Goal: Task Accomplishment & Management: Manage account settings

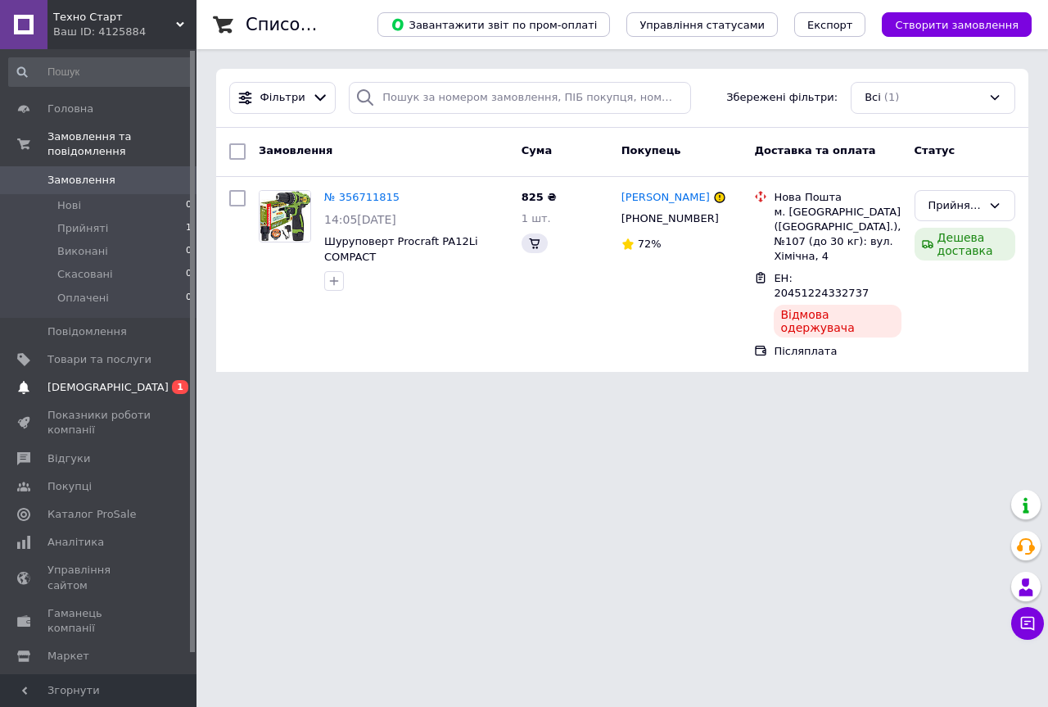
click at [140, 380] on span "[DEMOGRAPHIC_DATA]" at bounding box center [100, 387] width 104 height 15
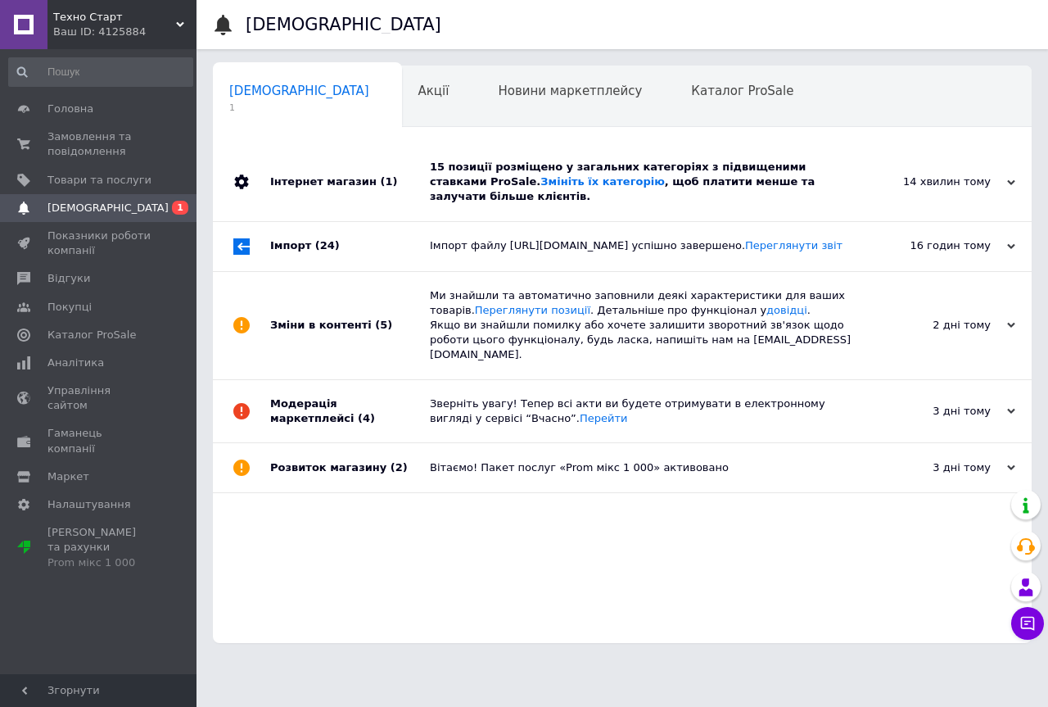
click at [583, 168] on div "15 позиції розміщено у загальних категоріях з підвищеними ставками ProSale. Змі…" at bounding box center [641, 182] width 422 height 45
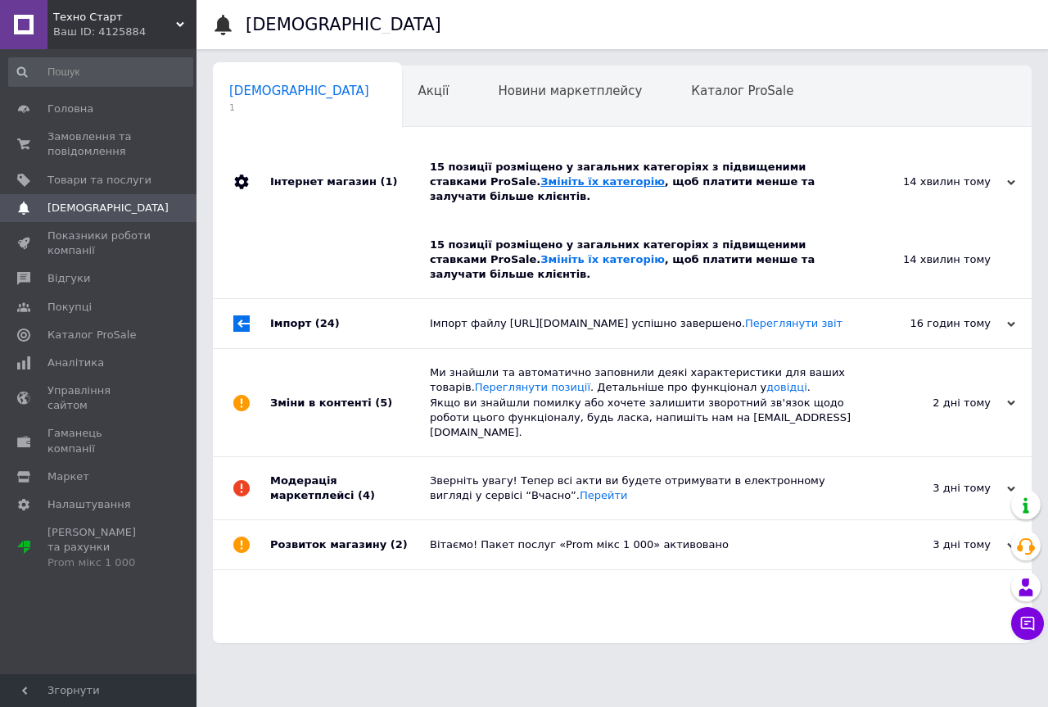
click at [541, 180] on link "Змініть їх категорію" at bounding box center [603, 181] width 124 height 12
